Goal: Transaction & Acquisition: Purchase product/service

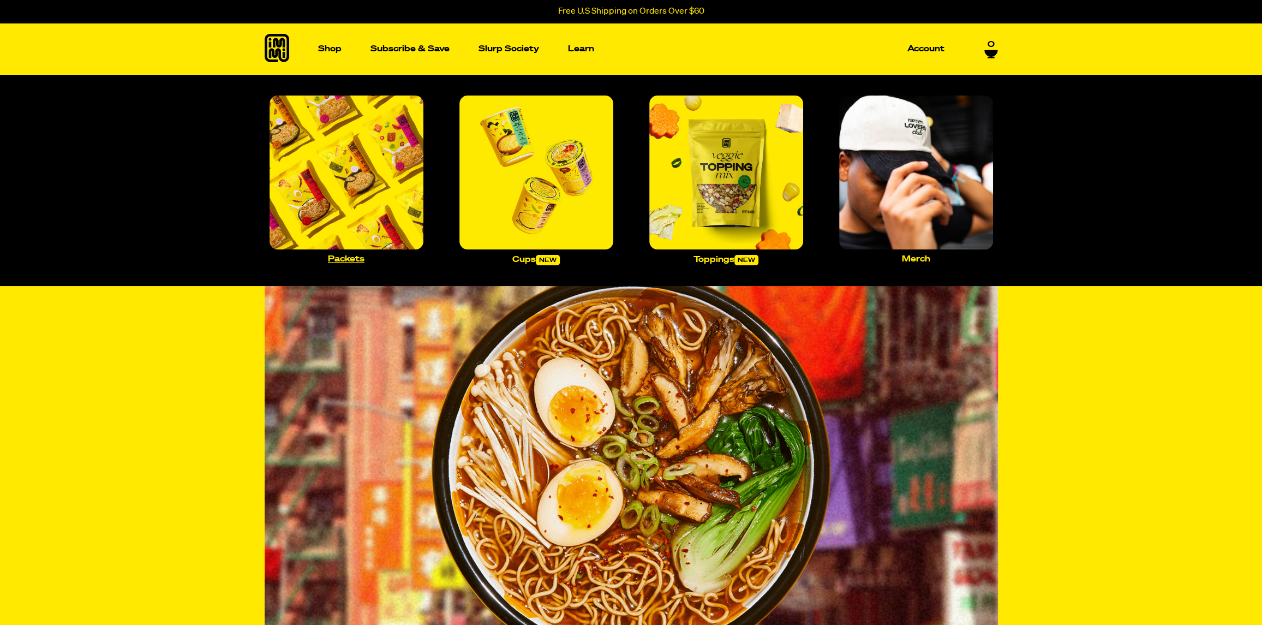
click at [360, 168] on img "Main navigation" at bounding box center [347, 173] width 154 height 154
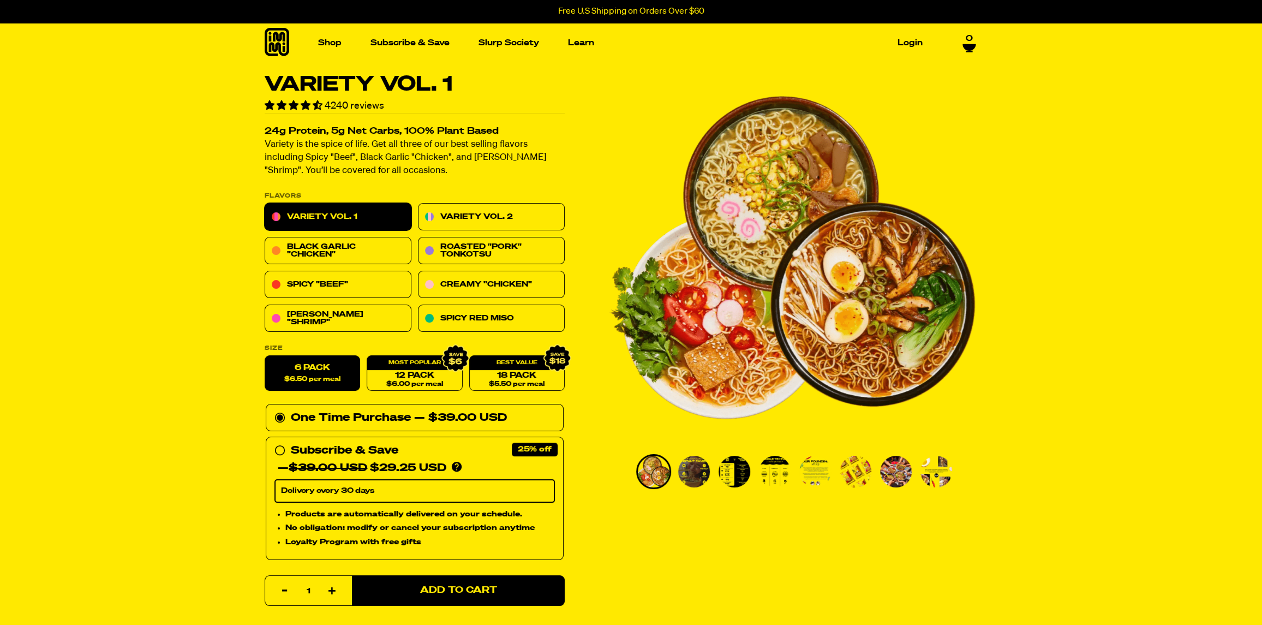
click at [698, 476] on img "Go to slide 2" at bounding box center [694, 472] width 32 height 32
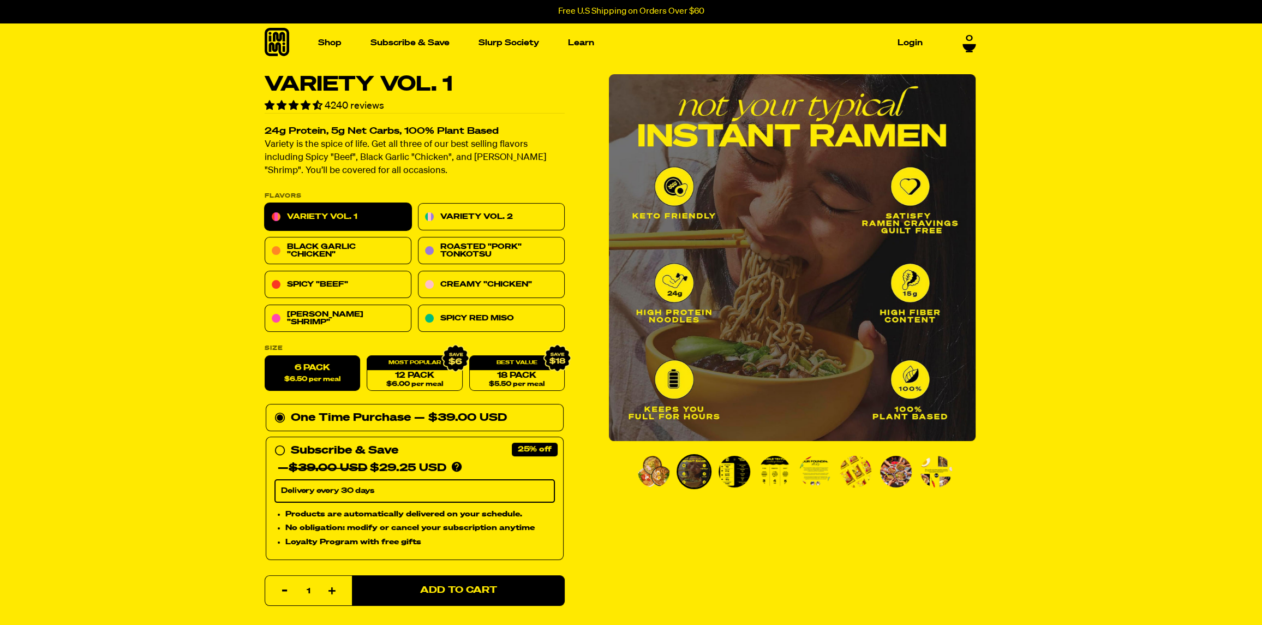
click at [731, 472] on img "Go to slide 3" at bounding box center [734, 472] width 32 height 32
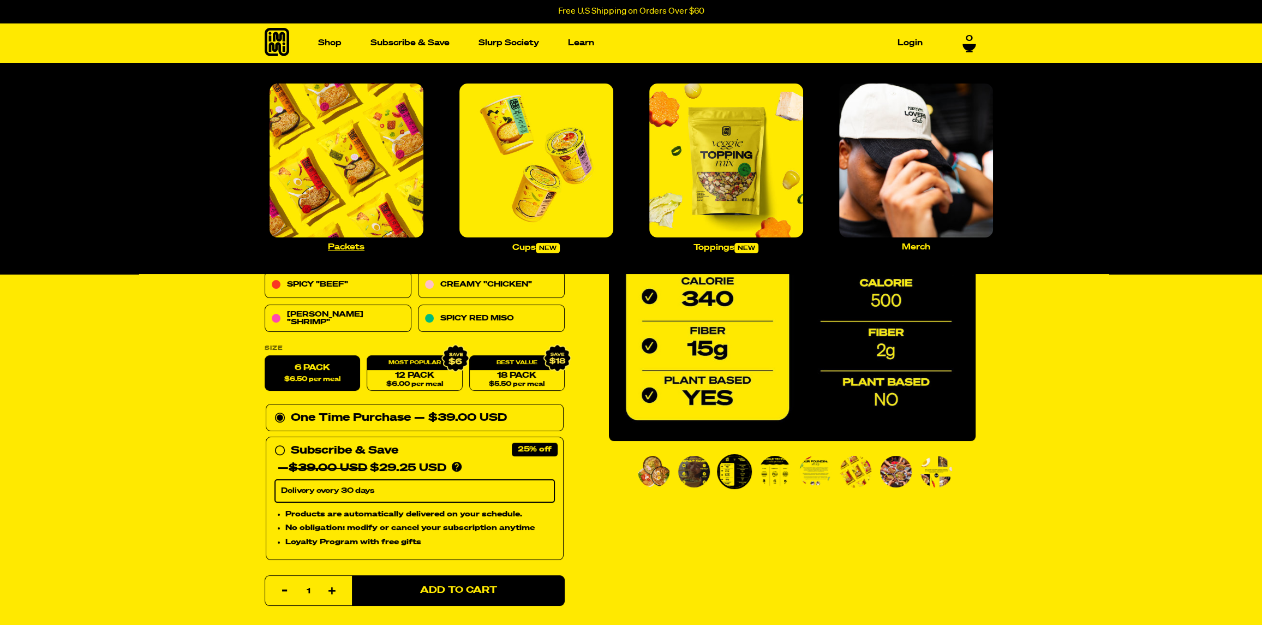
click at [345, 127] on img "Main navigation" at bounding box center [347, 160] width 154 height 154
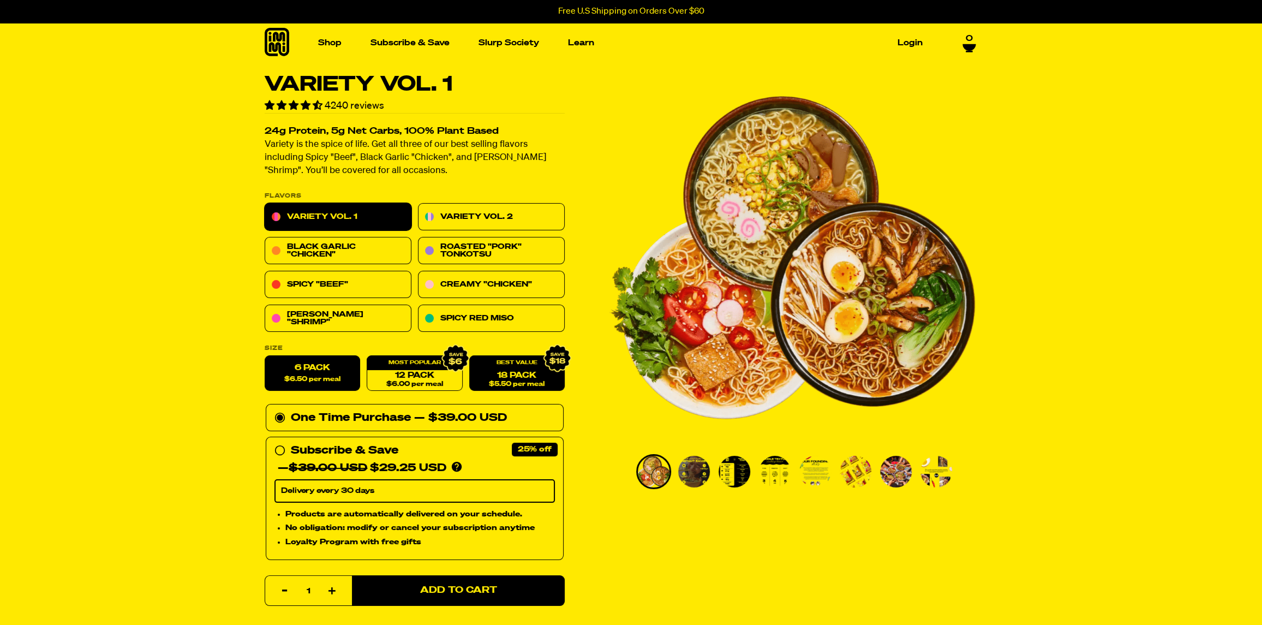
click at [495, 376] on link "18 Pack $5.50 per meal" at bounding box center [517, 373] width 96 height 35
radio input "false"
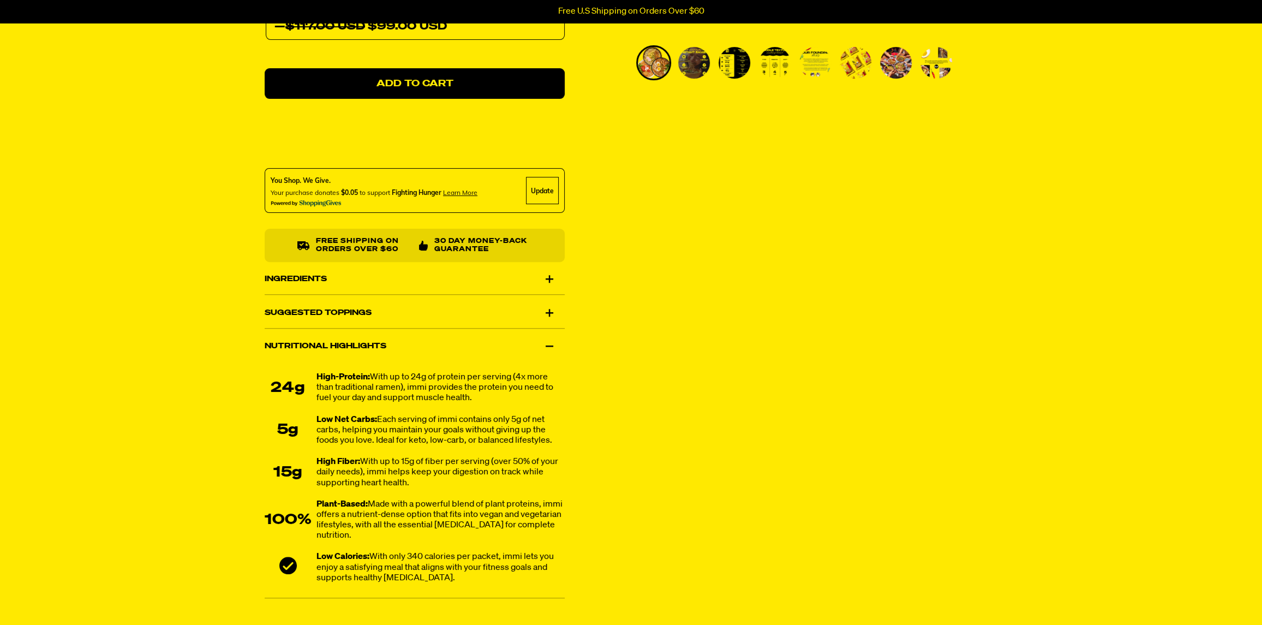
scroll to position [437, 0]
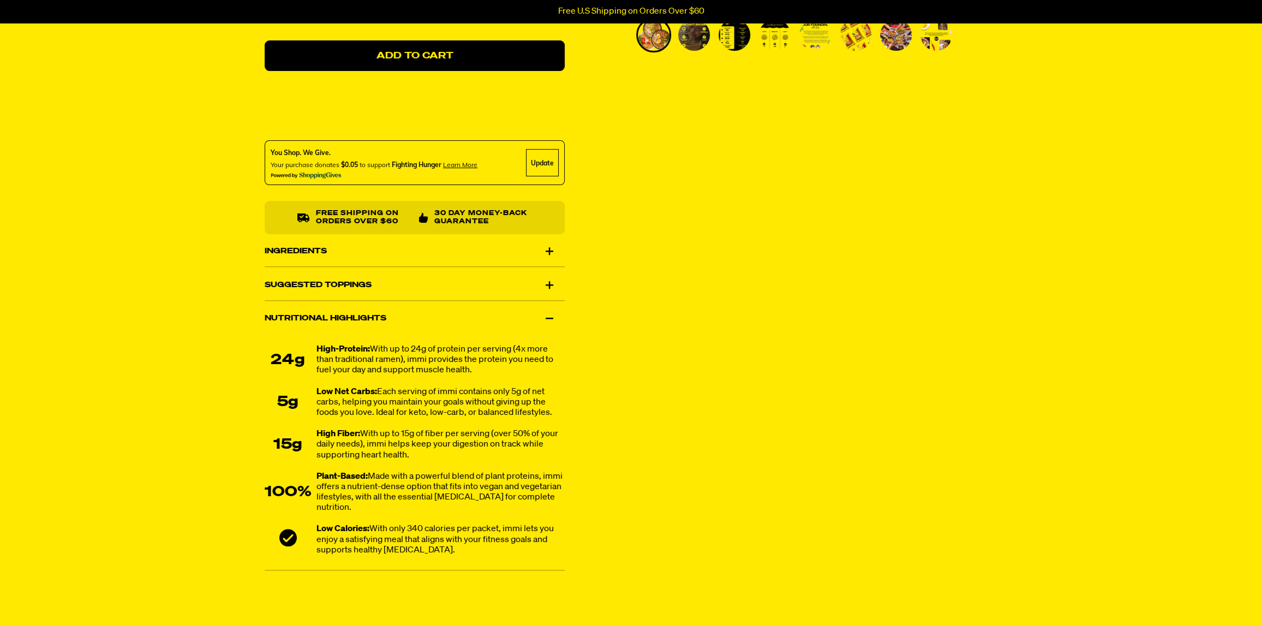
click at [550, 255] on div "Ingredients" at bounding box center [415, 251] width 300 height 31
